Goal: Transaction & Acquisition: Download file/media

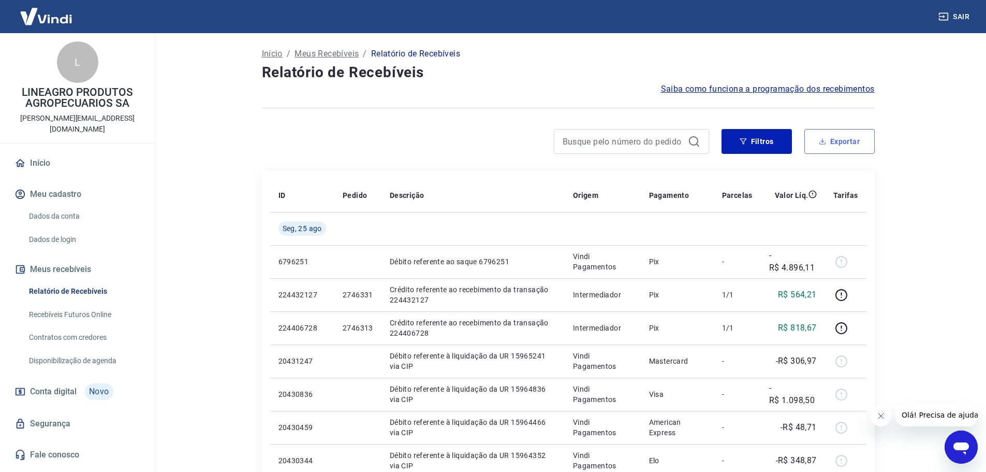
click at [836, 140] on button "Exportar" at bounding box center [840, 141] width 70 height 25
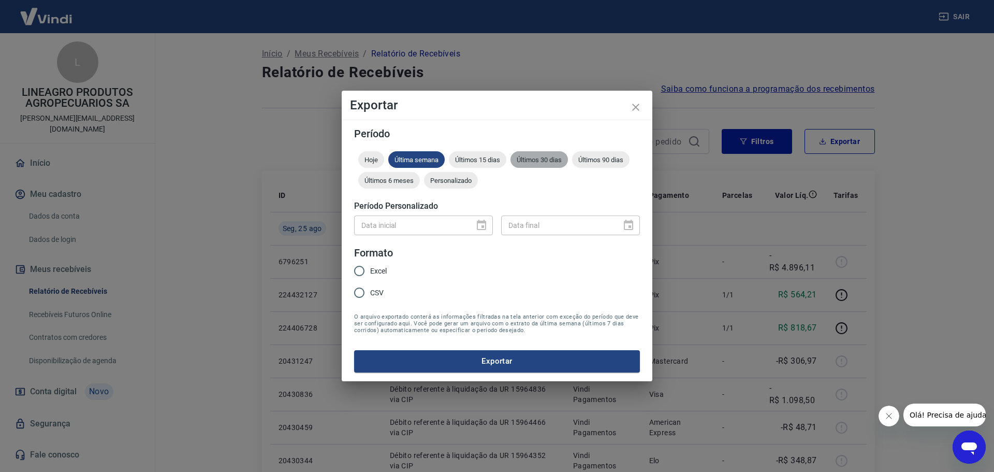
click at [534, 161] on span "Últimos 30 dias" at bounding box center [539, 160] width 57 height 8
click at [367, 271] on input "Excel" at bounding box center [359, 271] width 22 height 22
radio input "true"
click at [480, 359] on button "Exportar" at bounding box center [497, 361] width 286 height 22
